Goal: Check status

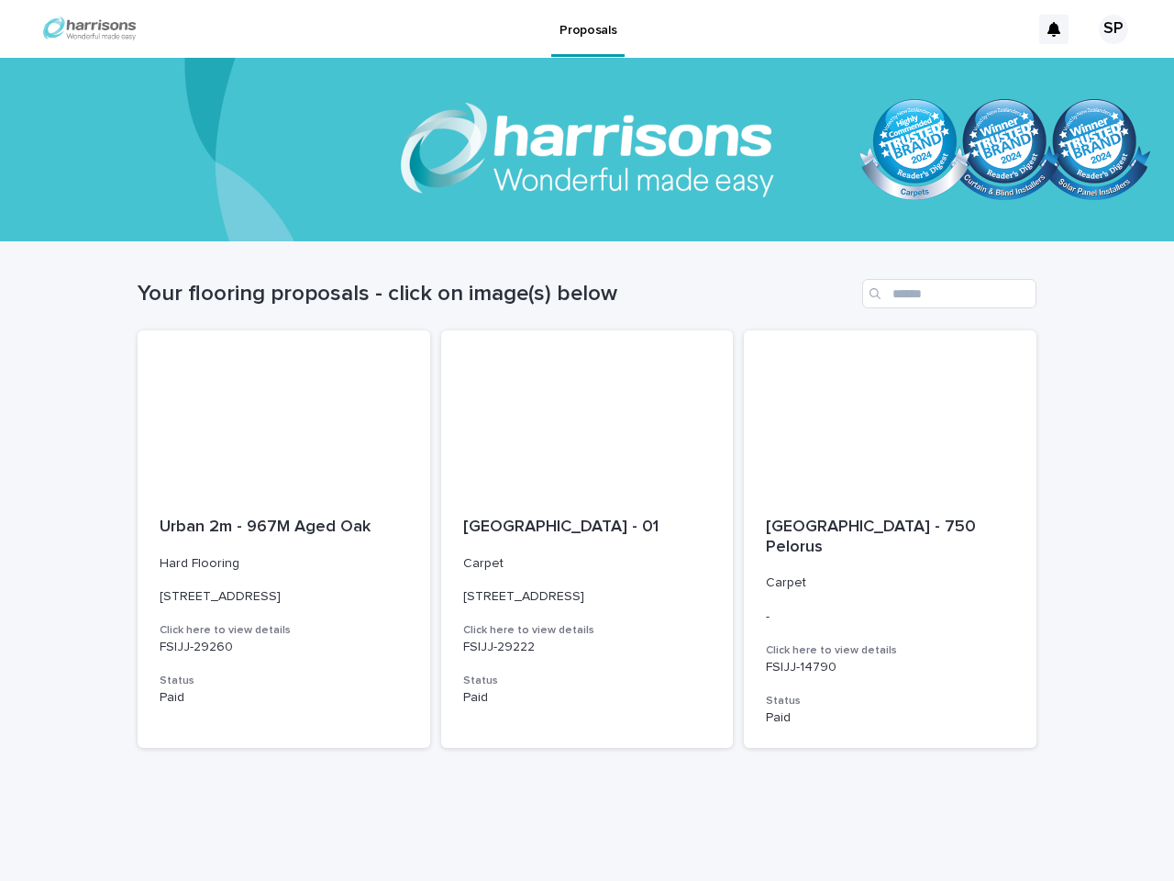
click at [1054, 29] on icon at bounding box center [1054, 29] width 13 height 15
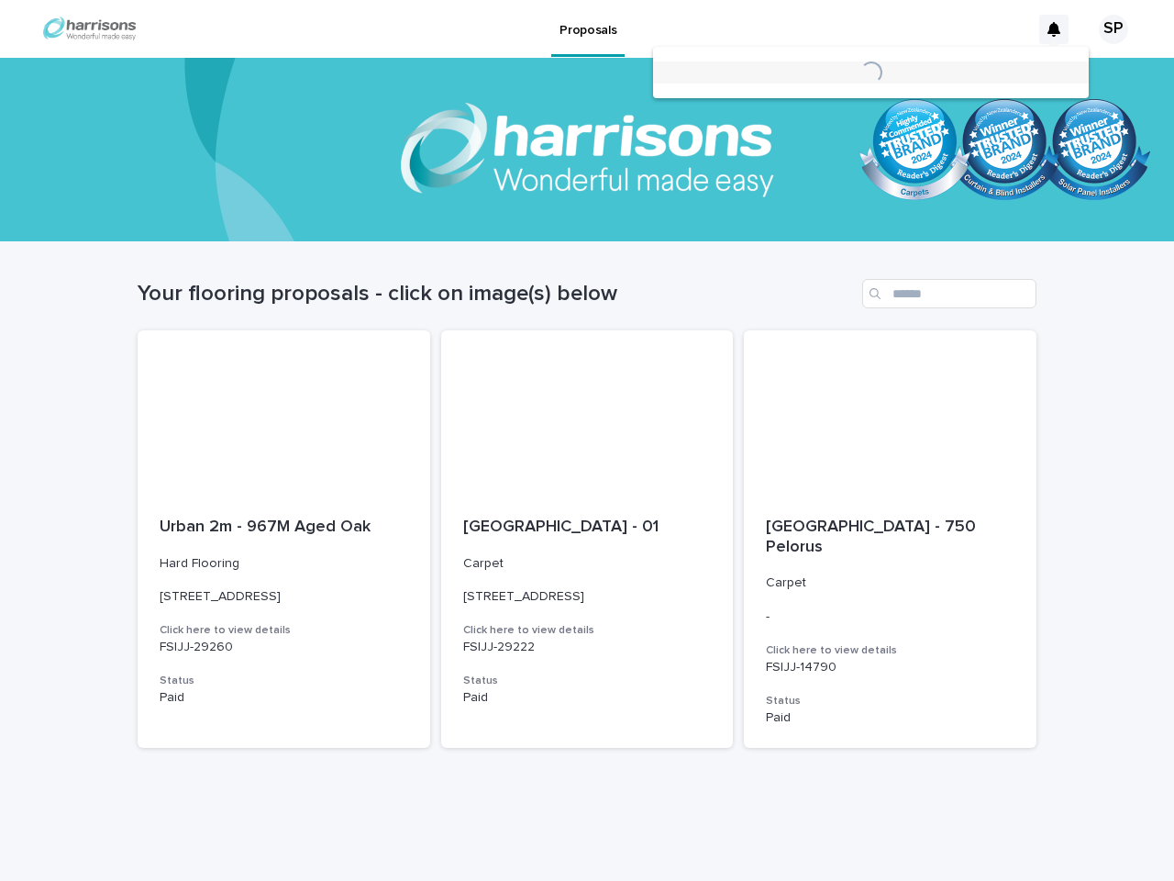
click at [1107, 29] on div "SP" at bounding box center [1113, 29] width 29 height 29
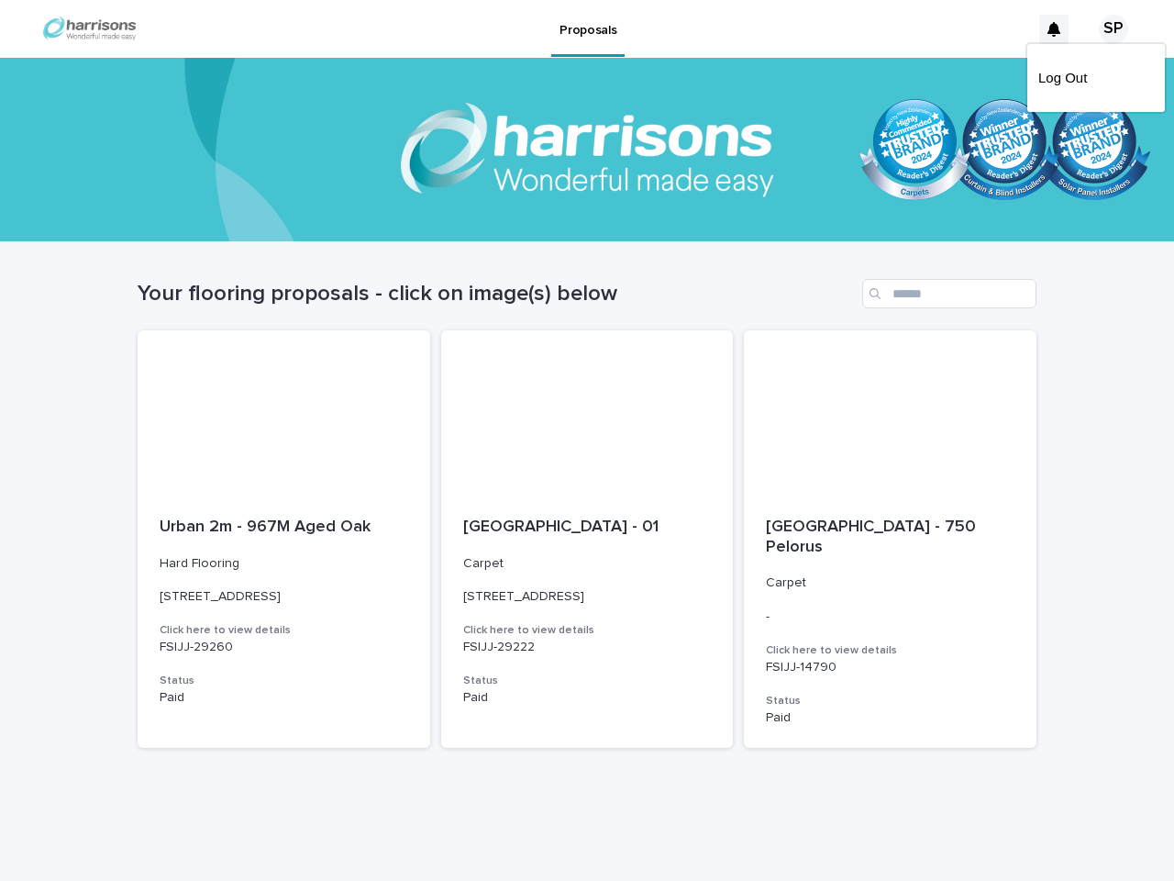
click at [587, 150] on div at bounding box center [587, 149] width 1174 height 183
